Goal: Task Accomplishment & Management: Use online tool/utility

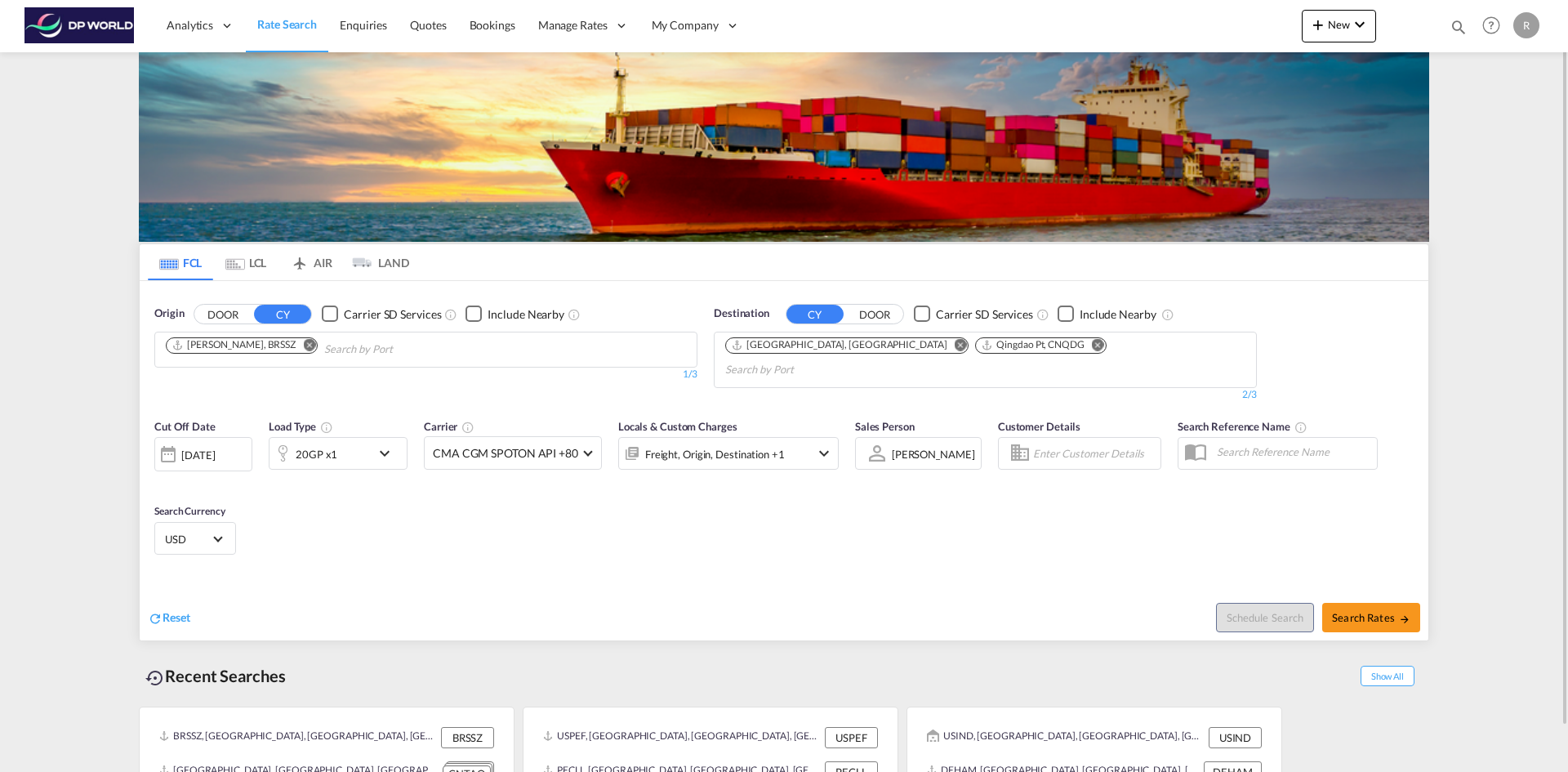
click at [955, 342] on md-icon "Remove" at bounding box center [961, 344] width 12 height 12
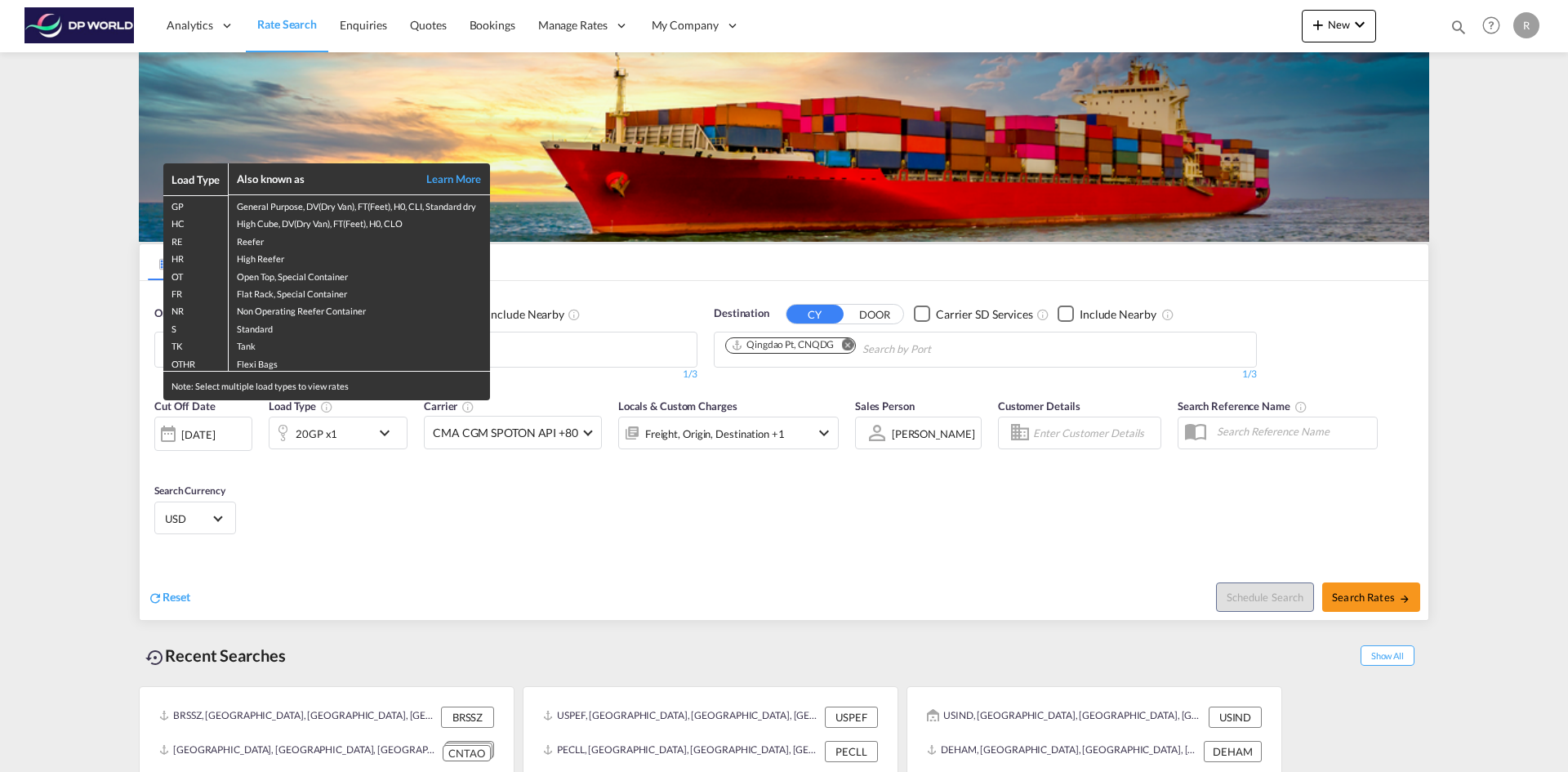
click at [533, 574] on div "Load Type Also known as Learn More GP General Purpose, DV(Dry Van), FT(Feet), H…" at bounding box center [784, 386] width 1568 height 772
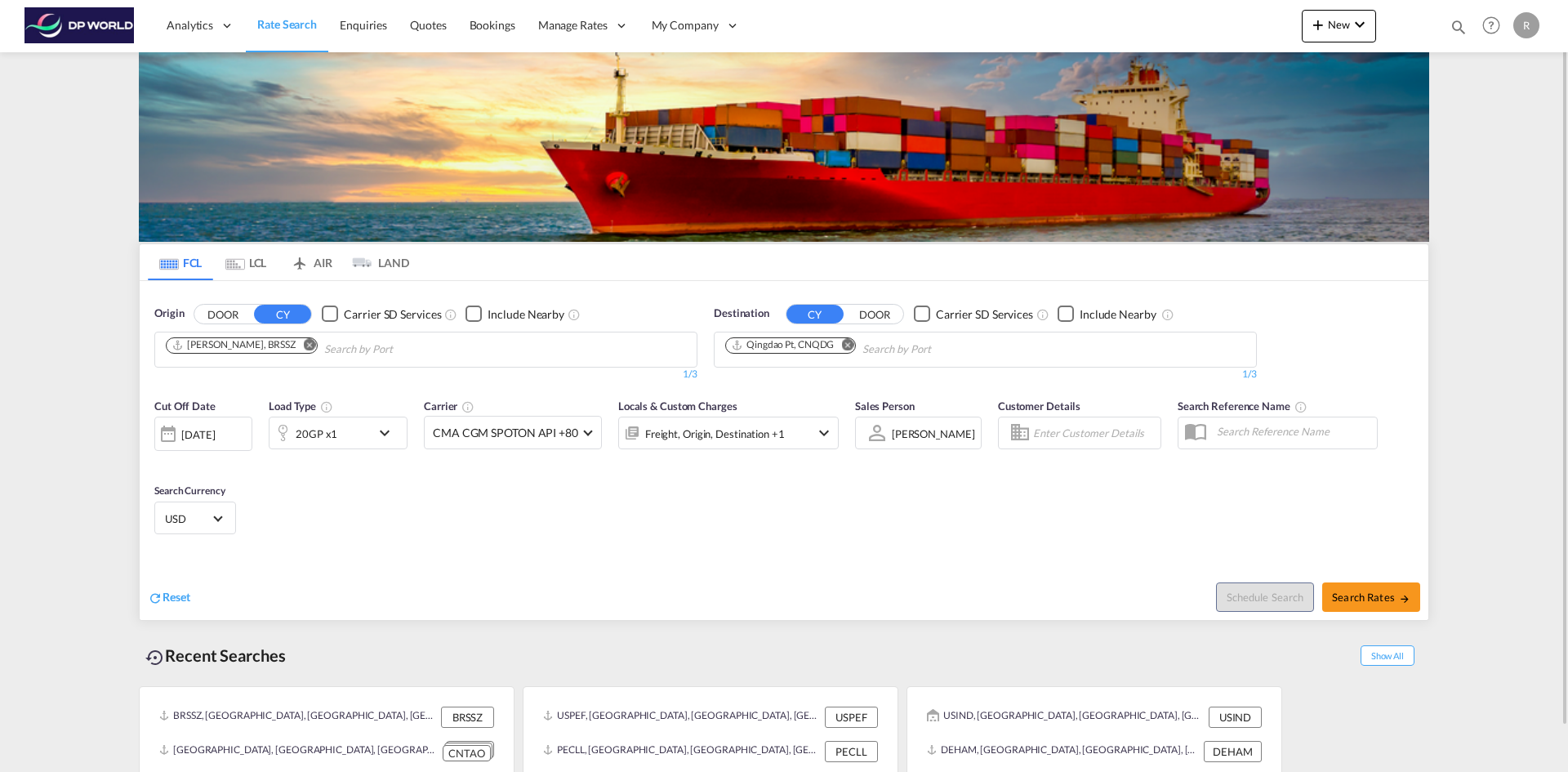
click at [303, 345] on md-icon "Remove" at bounding box center [309, 344] width 12 height 12
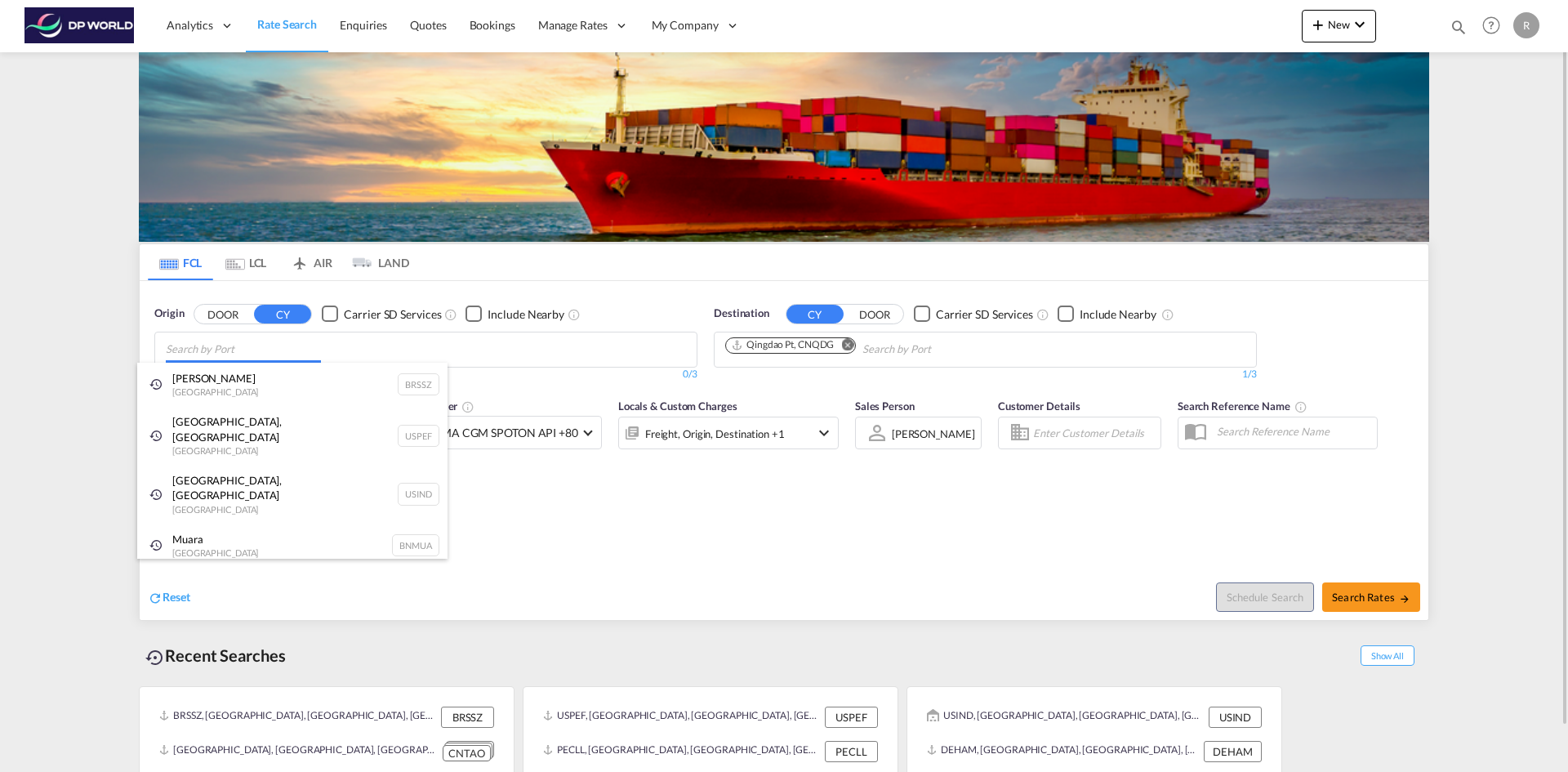
click at [198, 345] on body "Analytics Reports Dashboard Rate Search Enquiries Quotes Bookings" at bounding box center [784, 386] width 1568 height 772
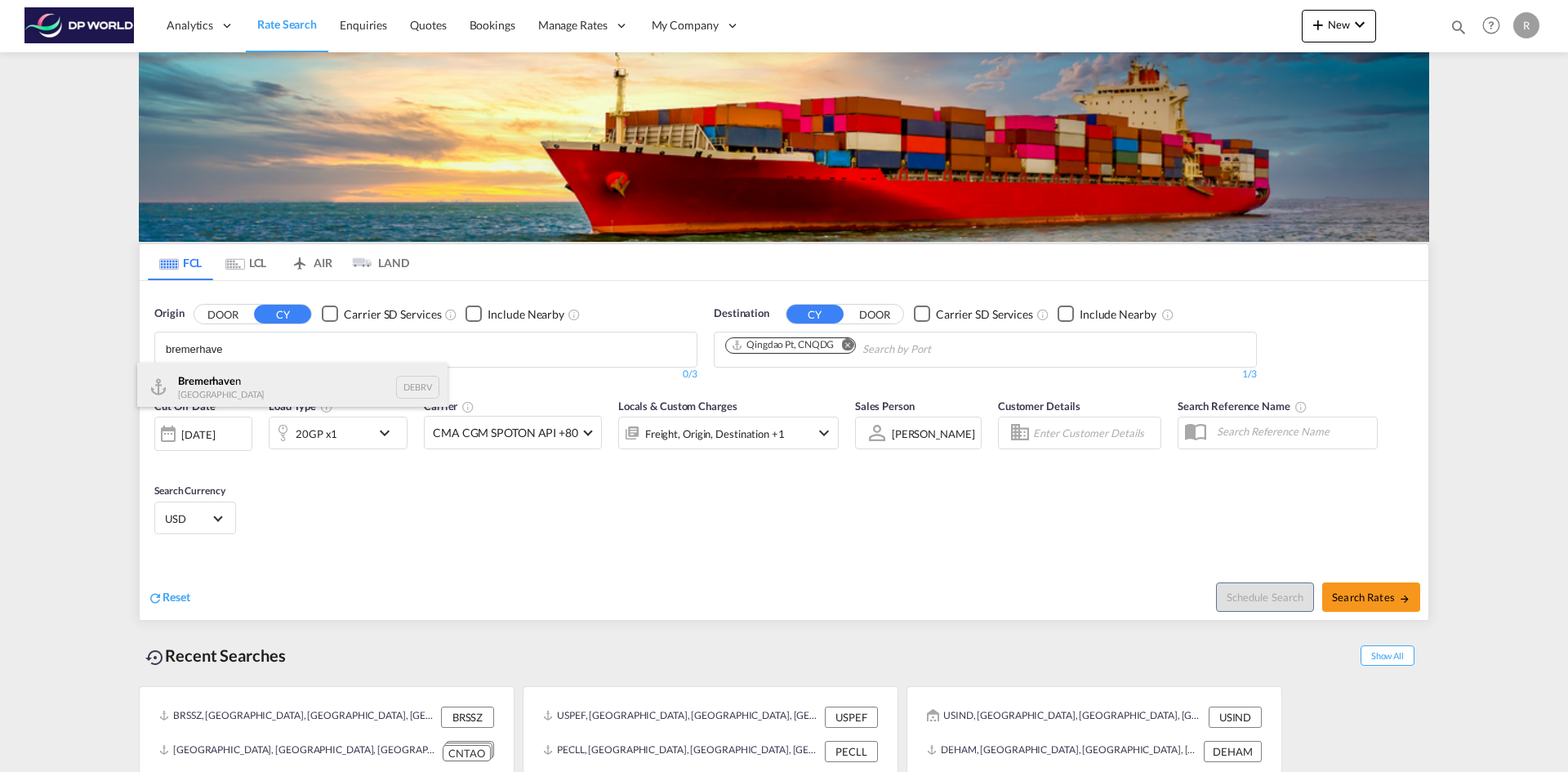
type input "bremerhave"
click at [212, 376] on div "Bremerhave n [GEOGRAPHIC_DATA] DEBRV" at bounding box center [292, 387] width 310 height 49
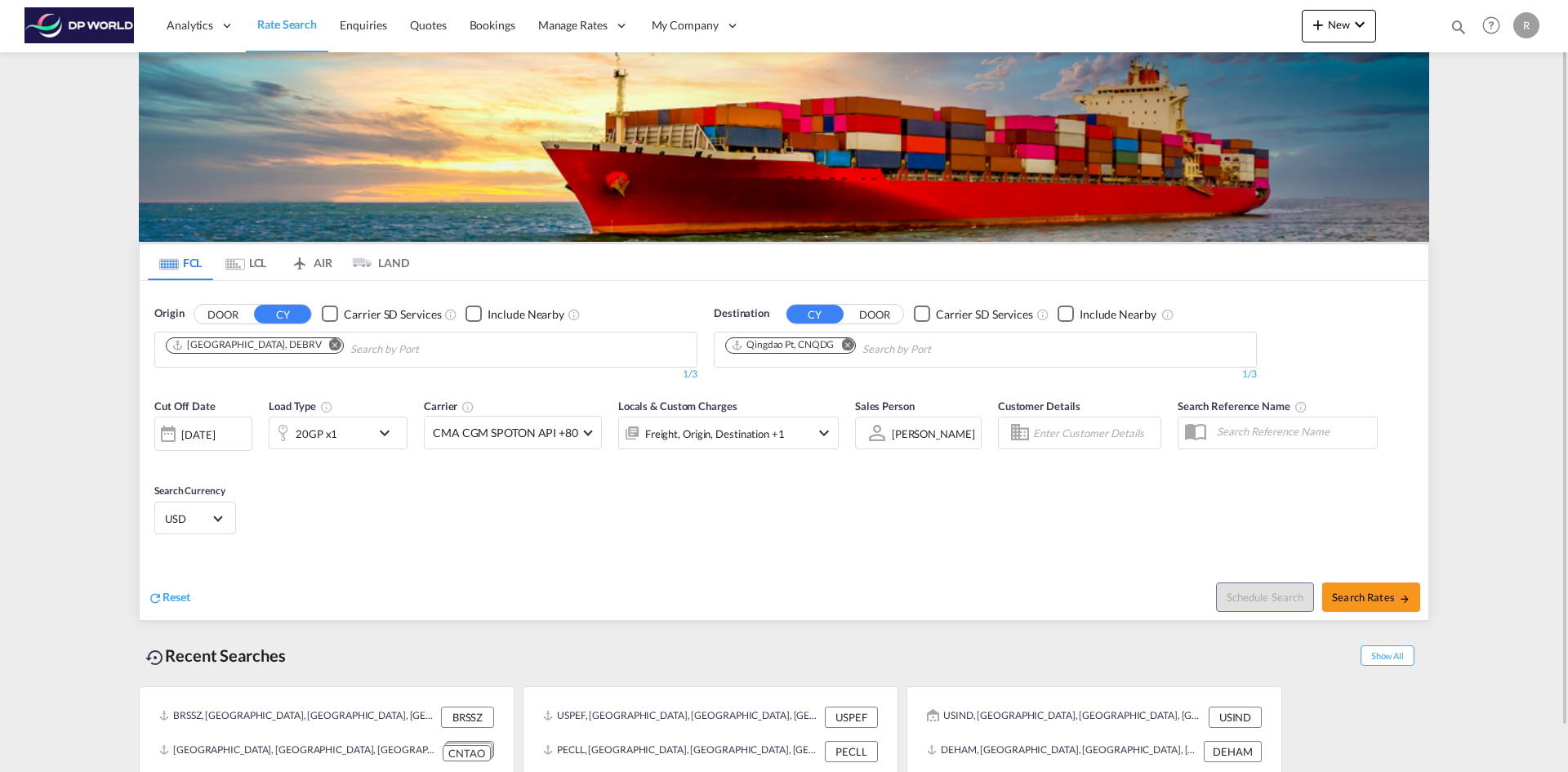
click at [848, 348] on md-icon "Remove" at bounding box center [847, 344] width 12 height 12
click at [833, 347] on input "Chips input." at bounding box center [803, 350] width 156 height 26
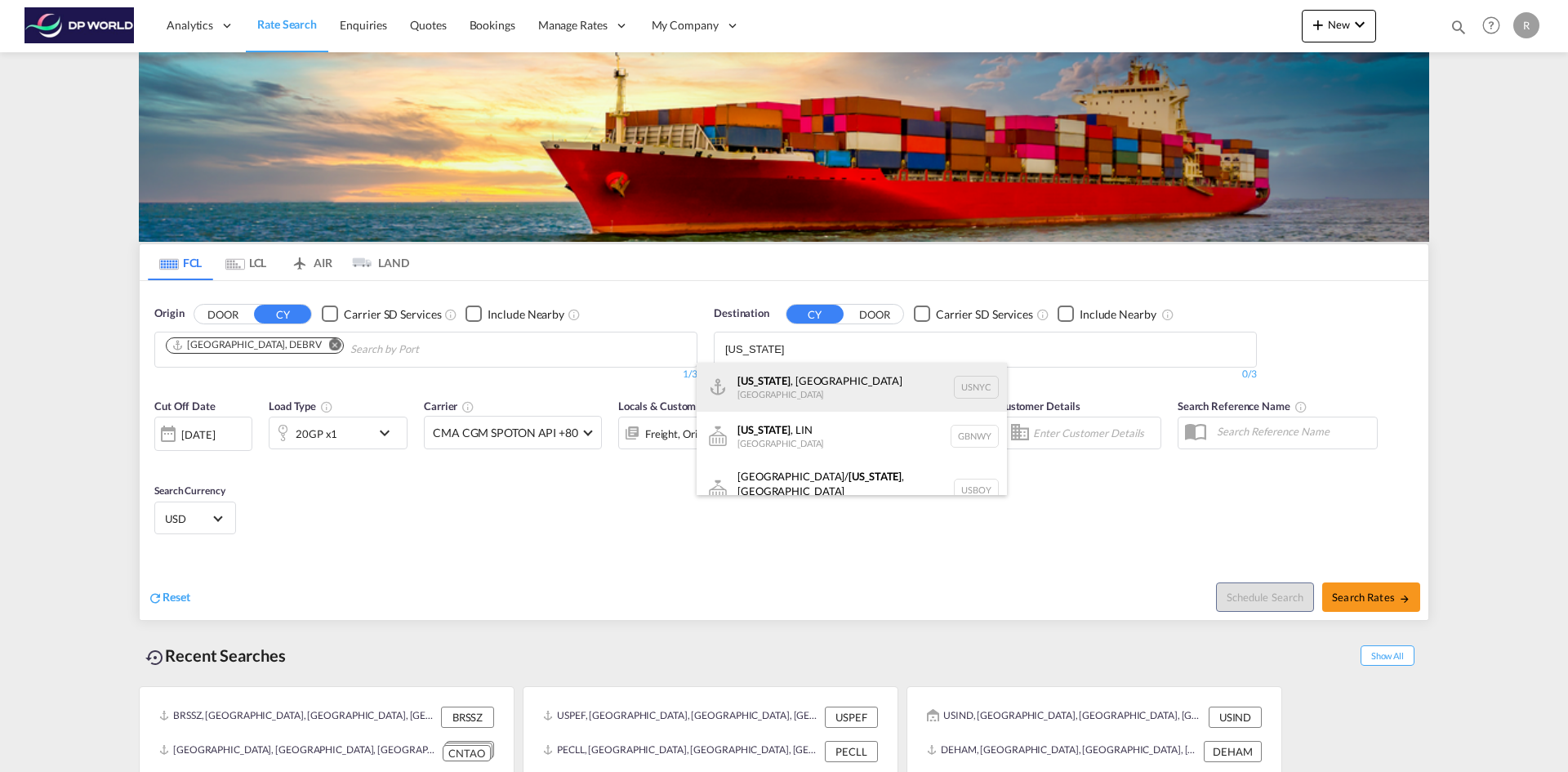
type input "[US_STATE]"
click at [817, 394] on div "[US_STATE] , [GEOGRAPHIC_DATA] [GEOGRAPHIC_DATA] USNYC" at bounding box center [851, 387] width 310 height 49
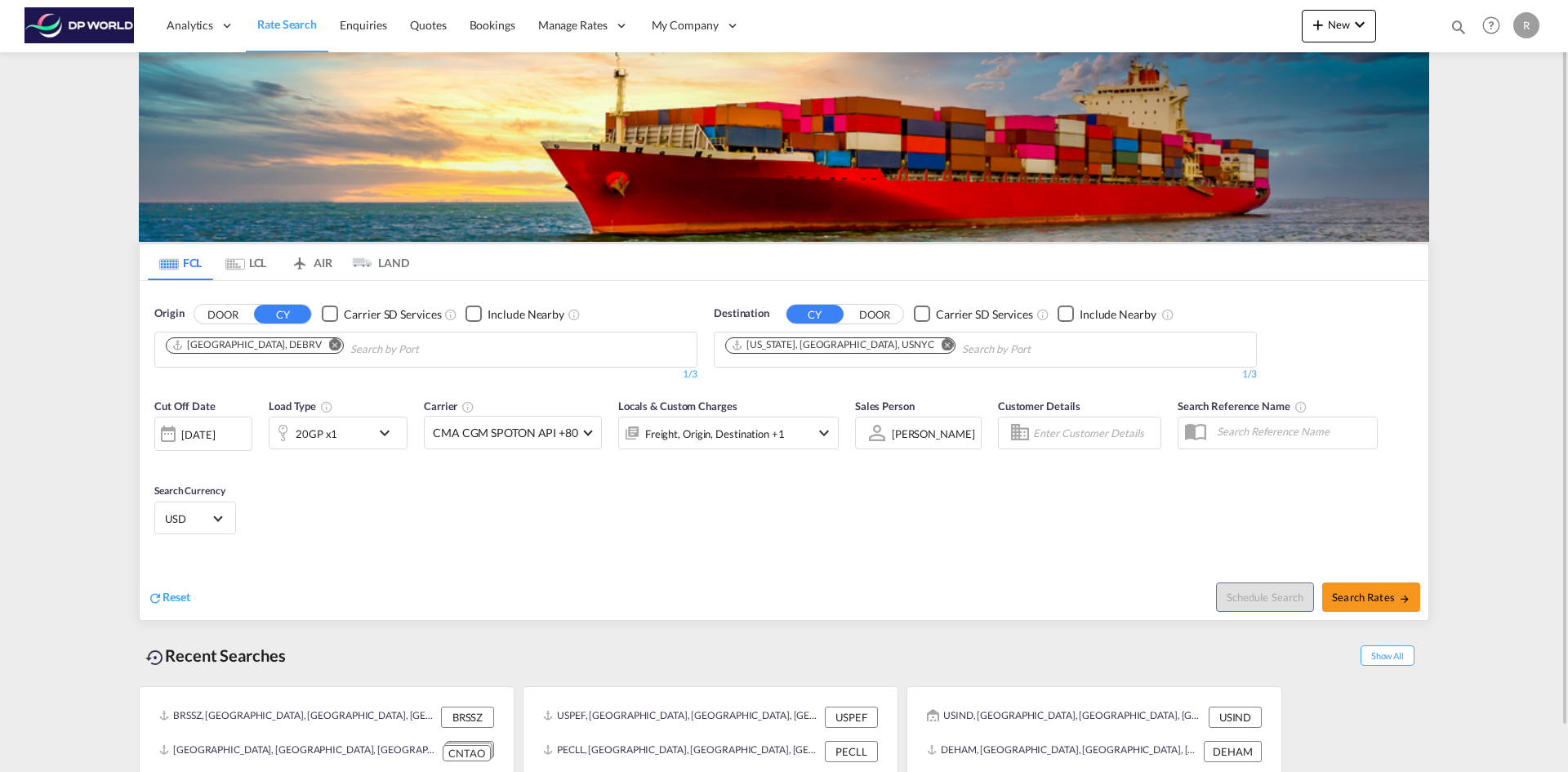
click at [210, 433] on div "[DATE]" at bounding box center [198, 435] width 34 height 15
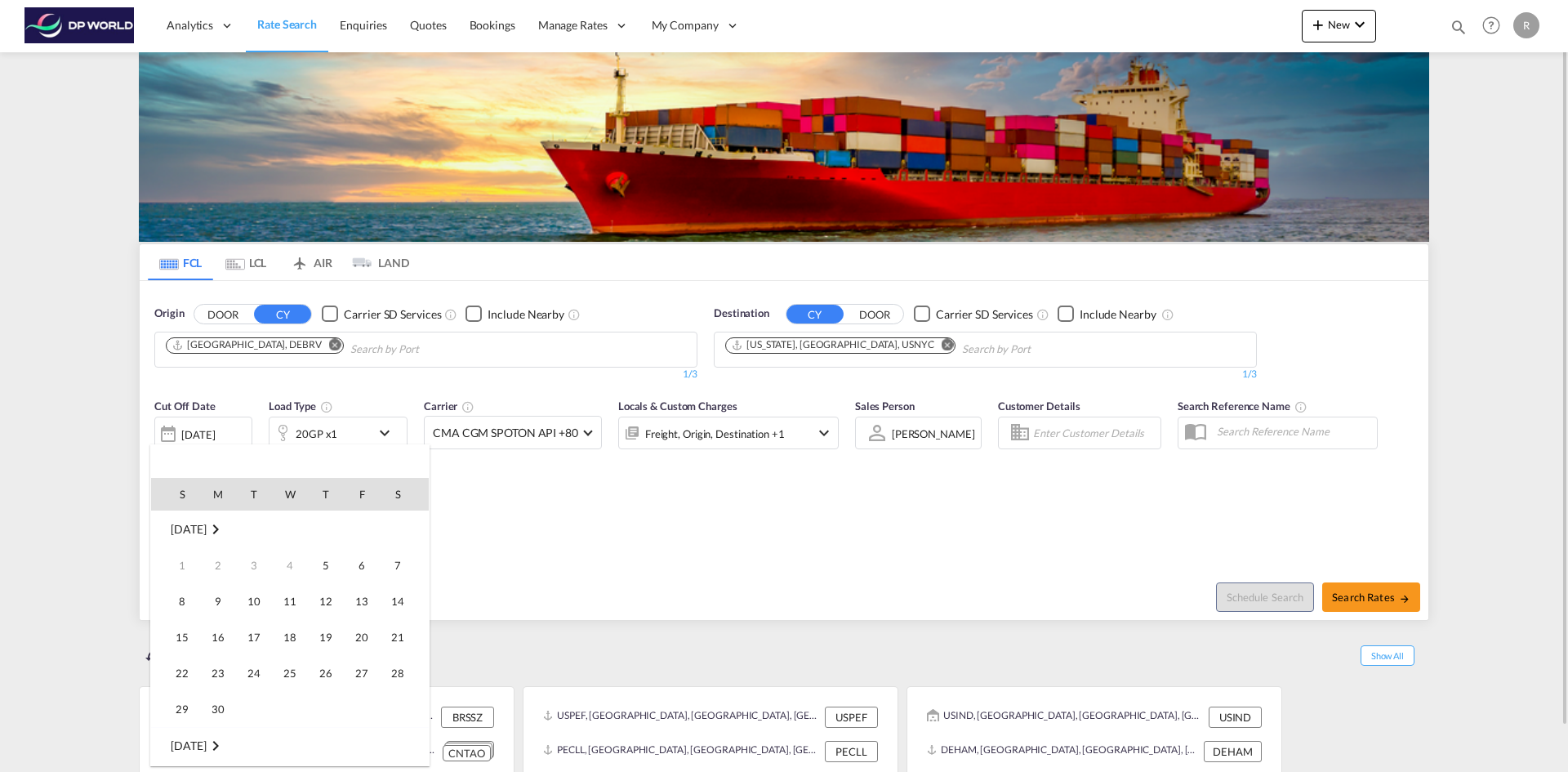
scroll to position [649, 0]
click at [223, 592] on span "8" at bounding box center [217, 601] width 33 height 33
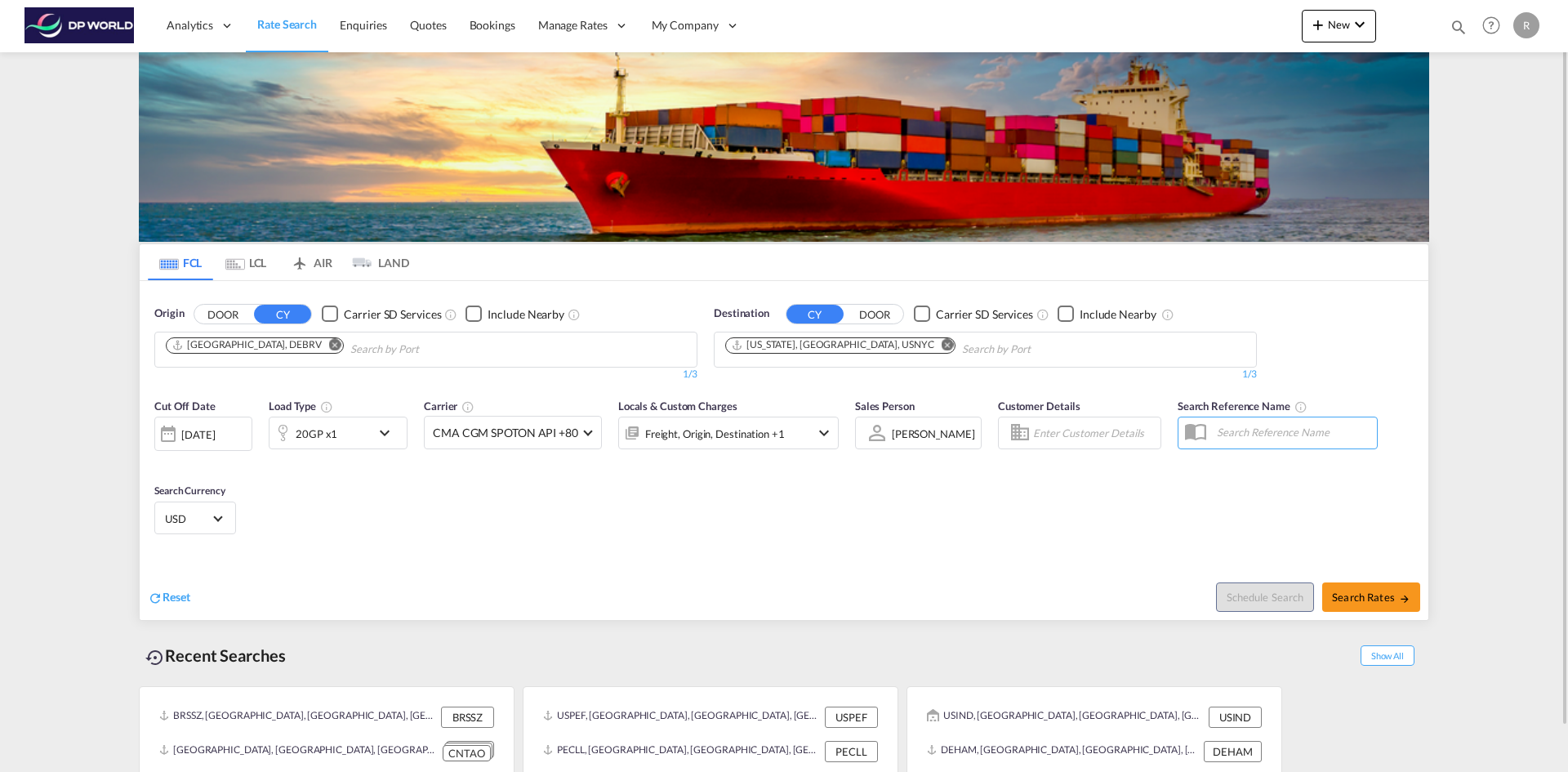
click at [386, 537] on div "Cut Off Date [DATE] [DATE] Load Type 20GP x1 Carrier CMA CGM SPOTON API +80 Onl…" at bounding box center [784, 470] width 1289 height 160
click at [319, 436] on div "20GP x1" at bounding box center [317, 434] width 42 height 23
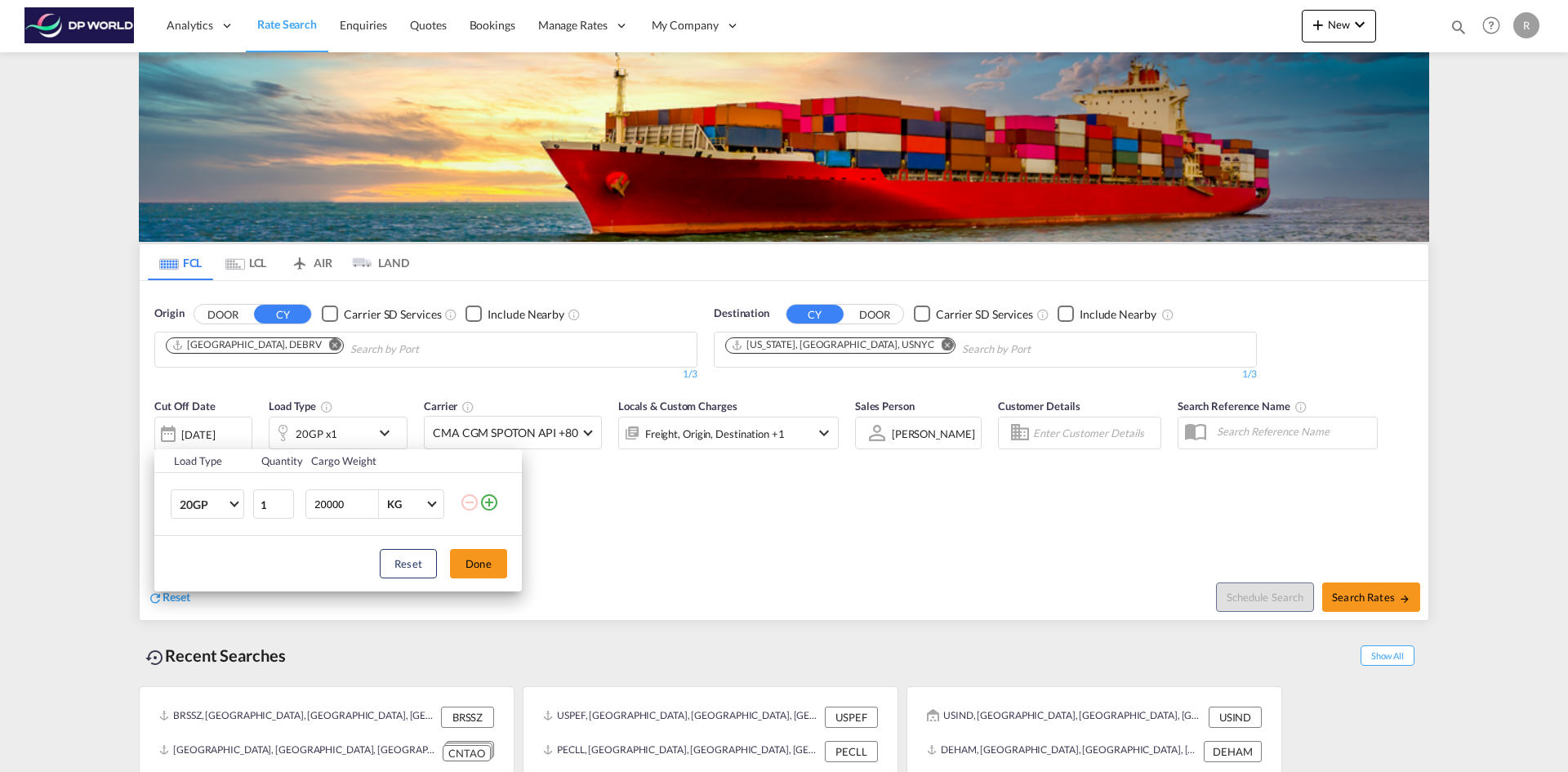
click at [685, 565] on div "Load Type Quantity Cargo Weight 20GP 20GP 40GP 40HC 45HC 20RE 40RE 40HR 20OT 40…" at bounding box center [784, 386] width 1568 height 772
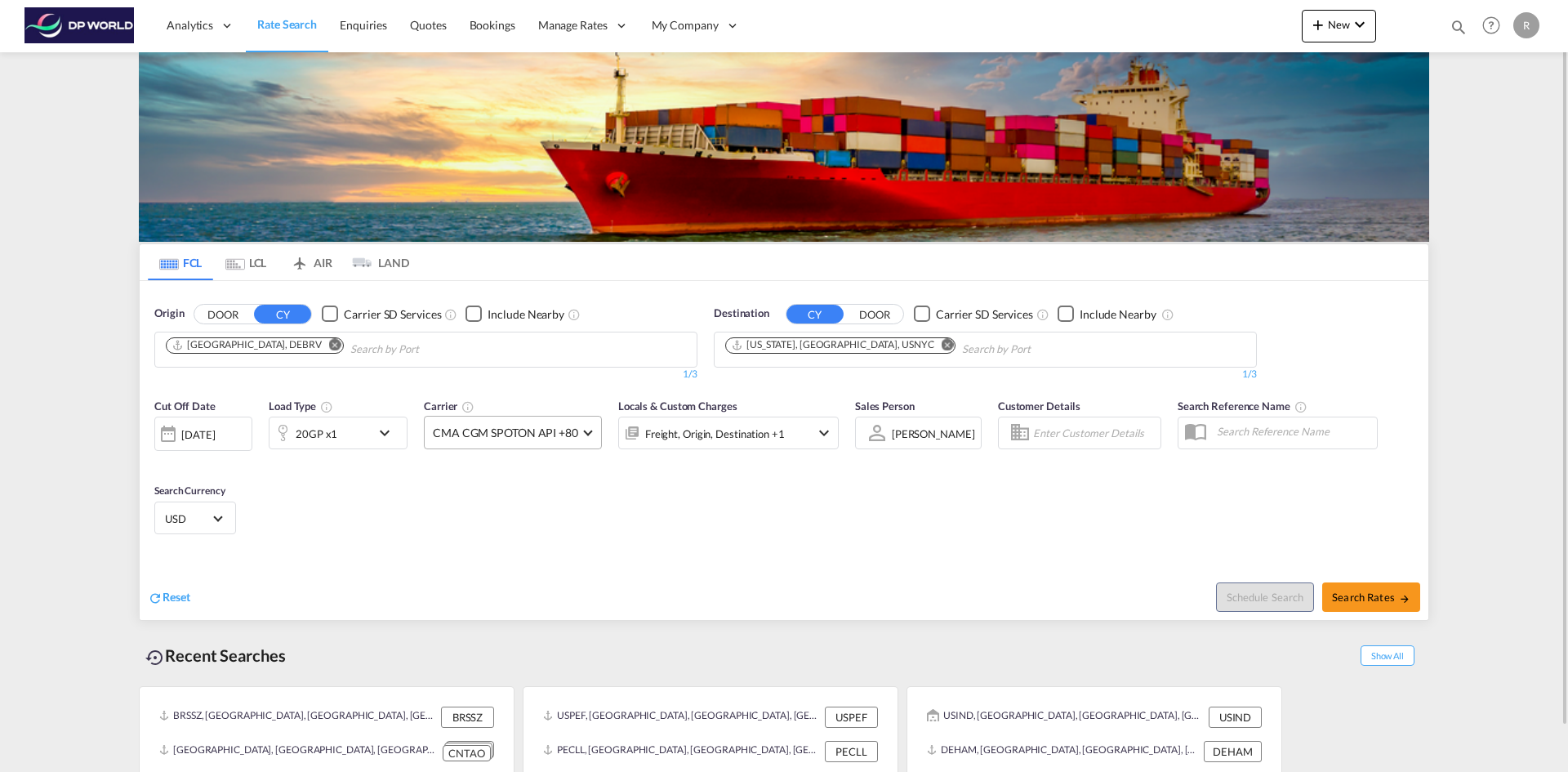
click at [587, 432] on span at bounding box center [587, 431] width 9 height 9
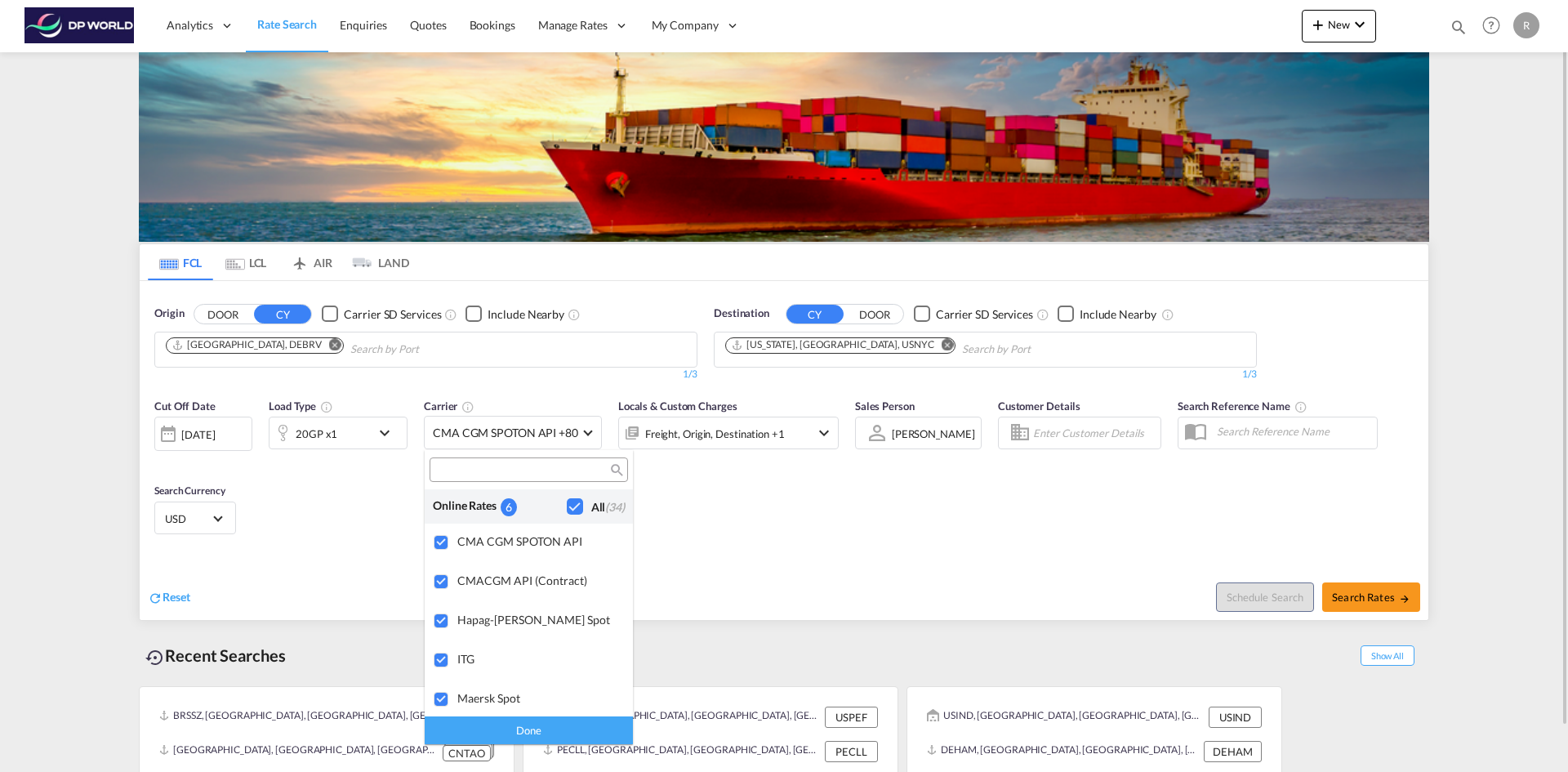
click at [752, 544] on md-backdrop at bounding box center [784, 386] width 1568 height 772
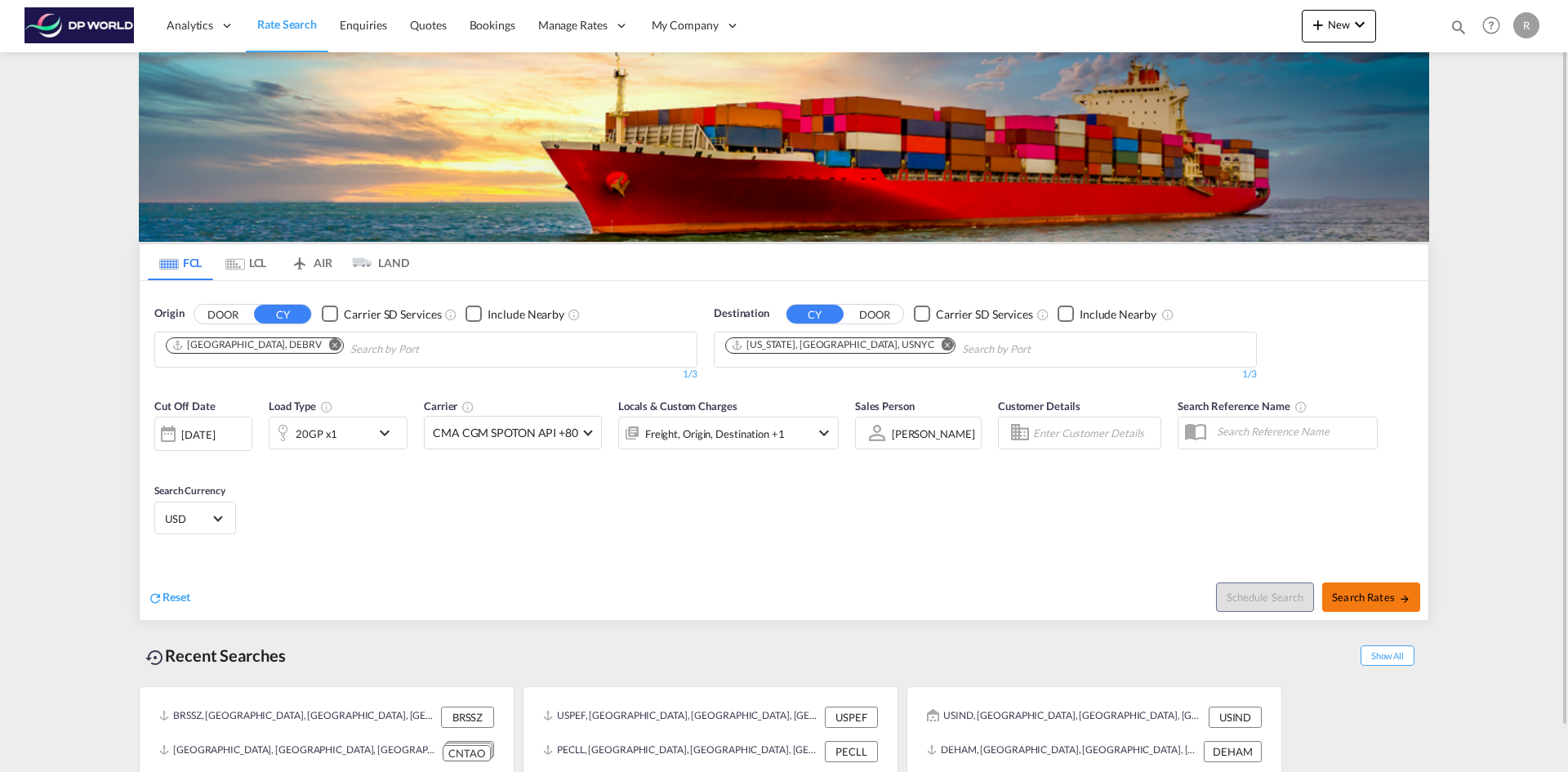
click at [1344, 596] on span "Search Rates" at bounding box center [1371, 596] width 79 height 13
type input "DEBRV to USNYC / [DATE]"
